Goal: Navigation & Orientation: Understand site structure

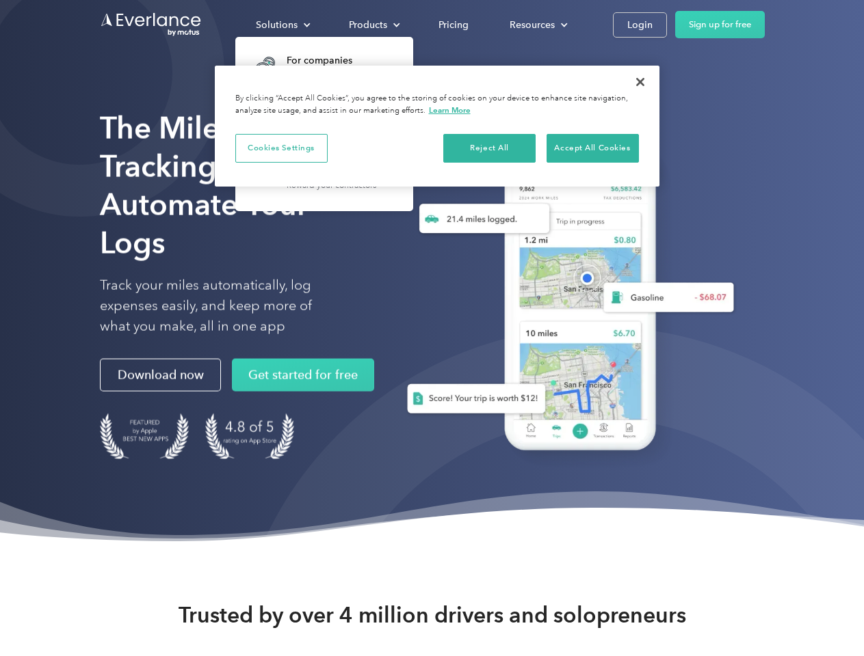
click at [282, 25] on div "Solutions" at bounding box center [277, 24] width 42 height 17
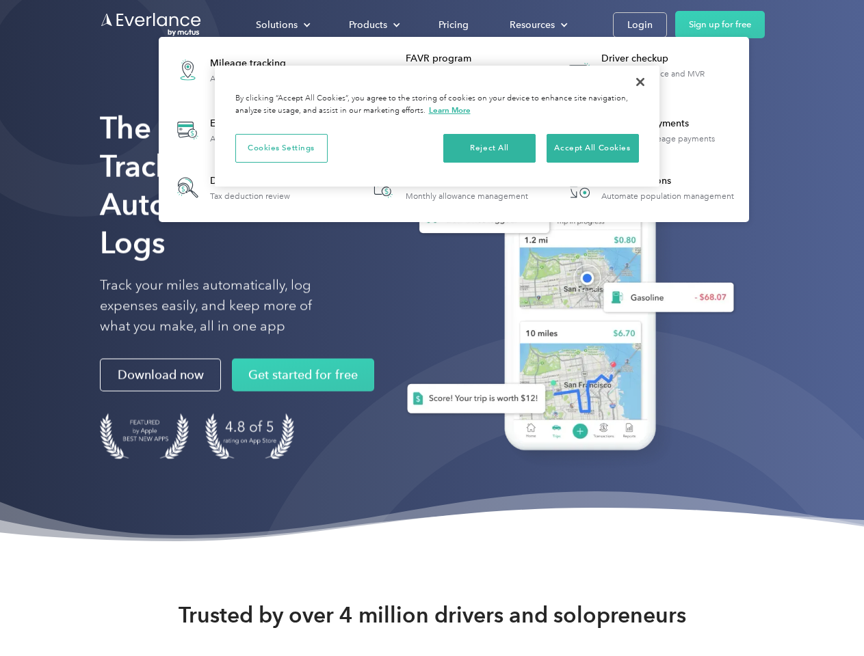
click at [373, 25] on div "Products" at bounding box center [368, 24] width 38 height 17
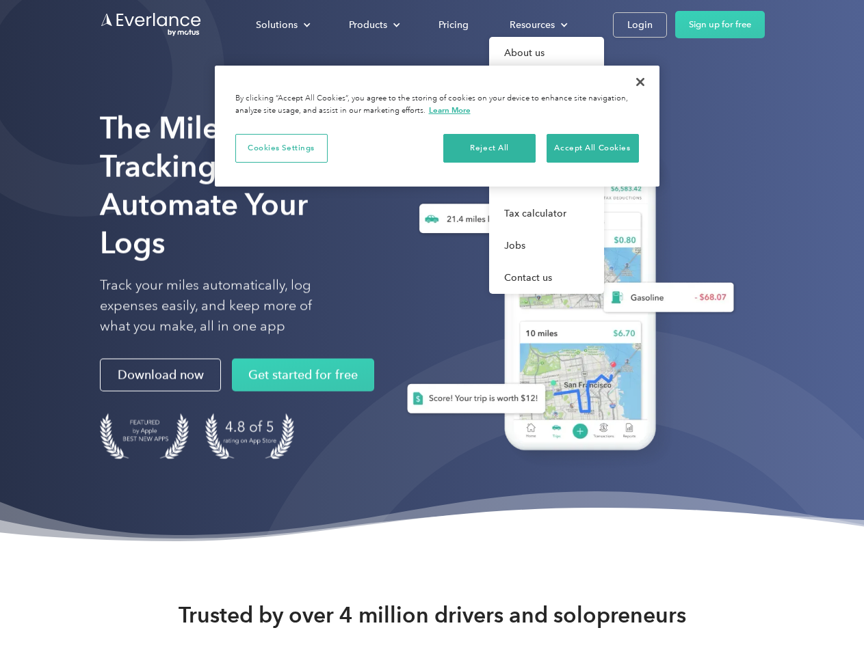
click at [537, 25] on div "Resources" at bounding box center [531, 24] width 45 height 17
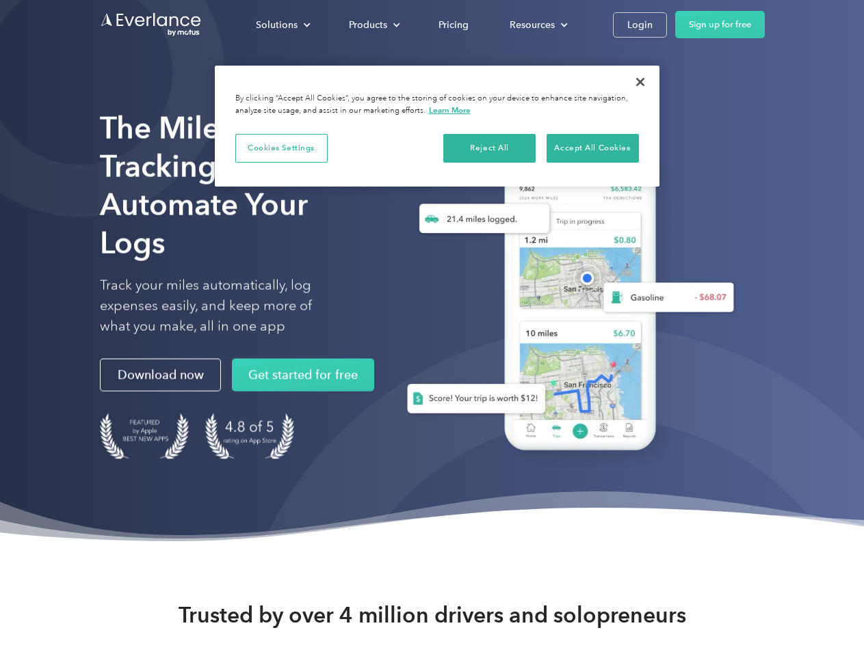
click at [281, 148] on button "Cookies Settings" at bounding box center [281, 148] width 92 height 29
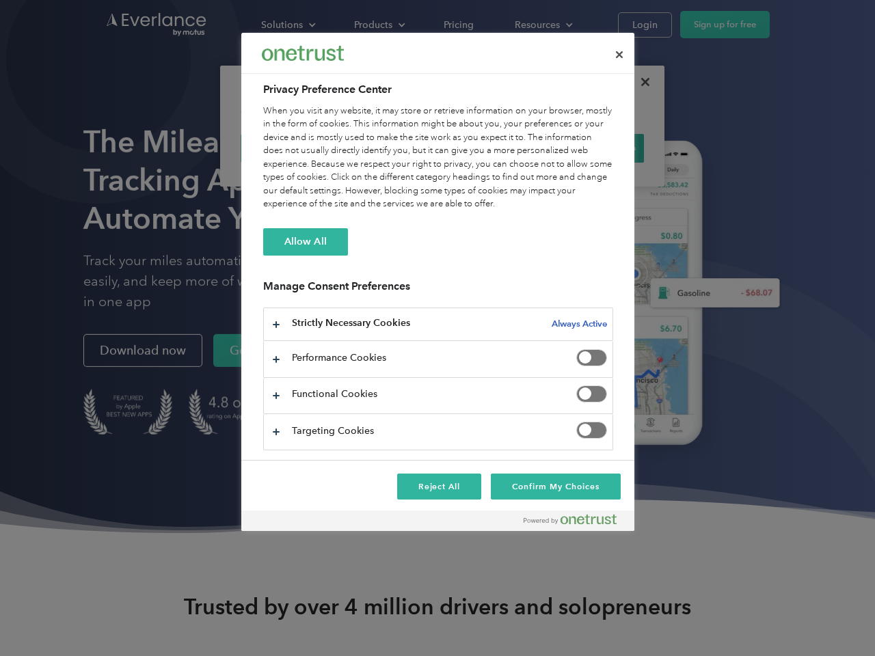
click at [490, 148] on div "When you visit any website, it may store or retrieve information on your browse…" at bounding box center [438, 158] width 350 height 107
click at [592, 148] on div "When you visit any website, it may store or retrieve information on your browse…" at bounding box center [438, 158] width 350 height 107
click at [640, 82] on div at bounding box center [437, 328] width 875 height 656
